Goal: Find specific page/section: Find specific page/section

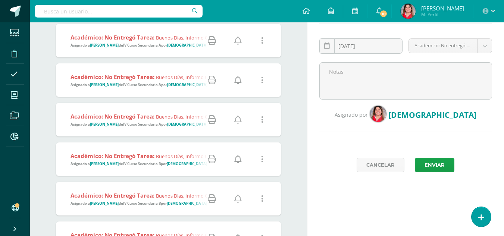
scroll to position [95, 0]
click at [49, 8] on input "text" at bounding box center [119, 11] width 168 height 13
type input "daniela Arias"
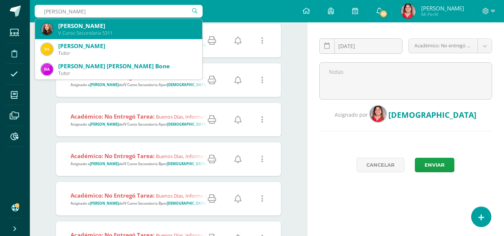
click at [73, 30] on div "V Curso Secundaria 5311" at bounding box center [127, 33] width 138 height 6
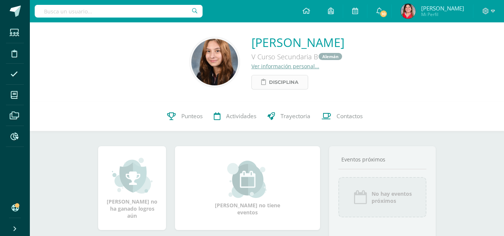
click at [269, 83] on span "Disciplina" at bounding box center [283, 82] width 29 height 14
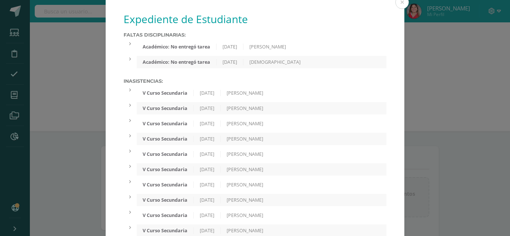
click at [193, 61] on div "Académico: No entregó tarea" at bounding box center [177, 62] width 80 height 6
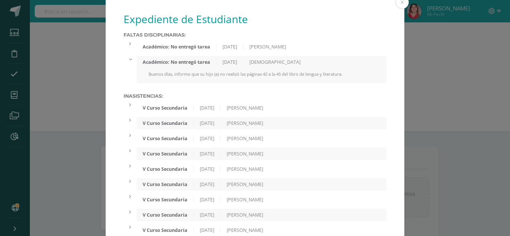
click at [188, 45] on div "Académico: No entregó tarea" at bounding box center [177, 47] width 80 height 6
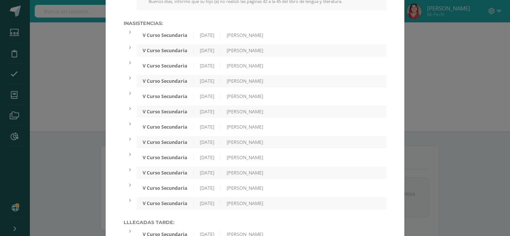
scroll to position [106, 0]
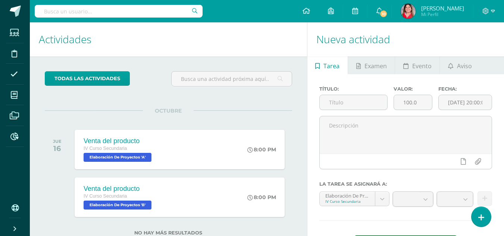
click at [134, 13] on input "text" at bounding box center [119, 11] width 168 height 13
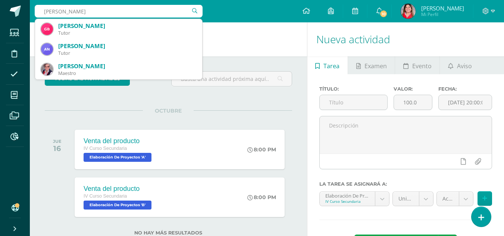
click at [135, 12] on input "[PERSON_NAME]" at bounding box center [119, 11] width 168 height 13
type input "[PERSON_NAME]"
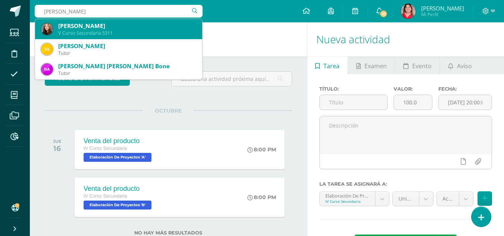
click at [113, 26] on div "[PERSON_NAME]" at bounding box center [127, 26] width 138 height 8
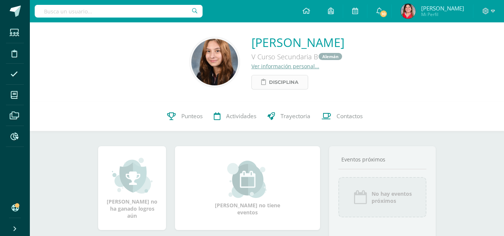
click at [269, 79] on span "Disciplina" at bounding box center [283, 82] width 29 height 14
